Goal: Task Accomplishment & Management: Use online tool/utility

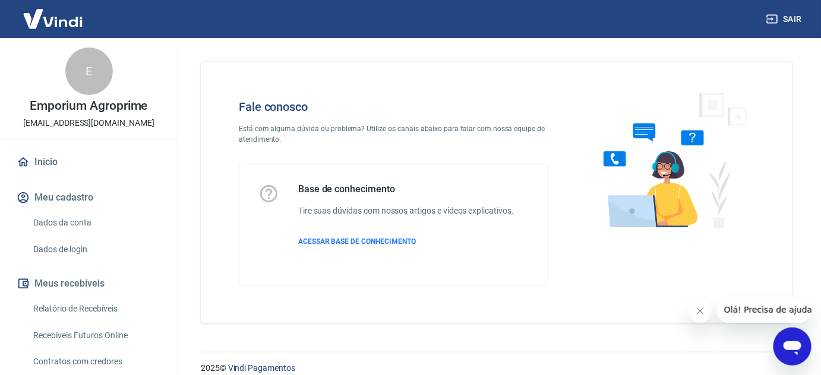
click at [91, 306] on link "Relatório de Recebíveis" at bounding box center [96, 309] width 135 height 24
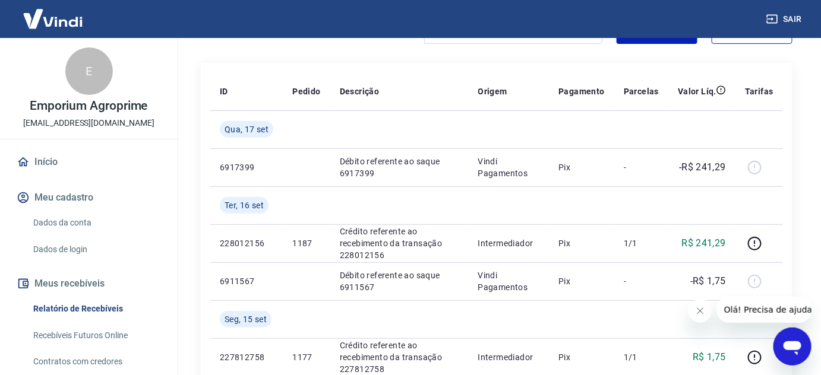
scroll to position [162, 0]
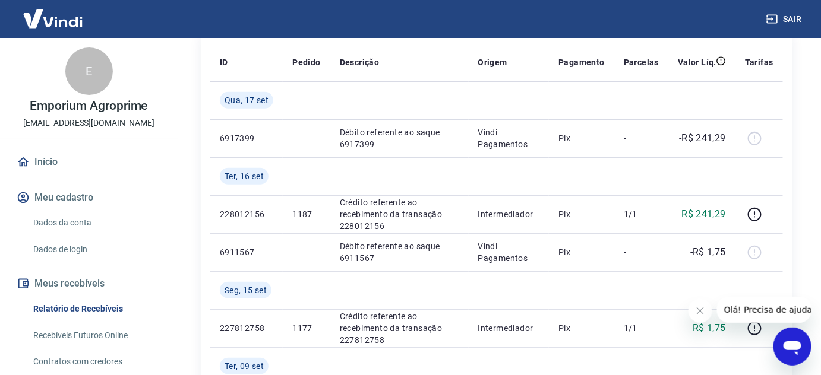
click at [96, 334] on link "Recebíveis Futuros Online" at bounding box center [96, 336] width 135 height 24
